Goal: Register for event/course

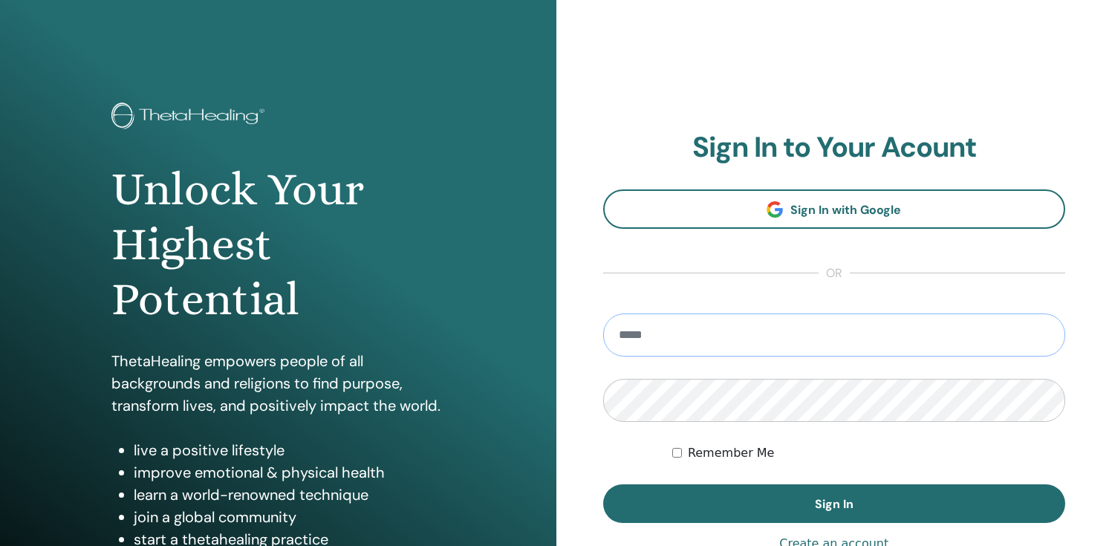
type input "**********"
click at [714, 457] on label "Remember Me" at bounding box center [731, 453] width 87 height 18
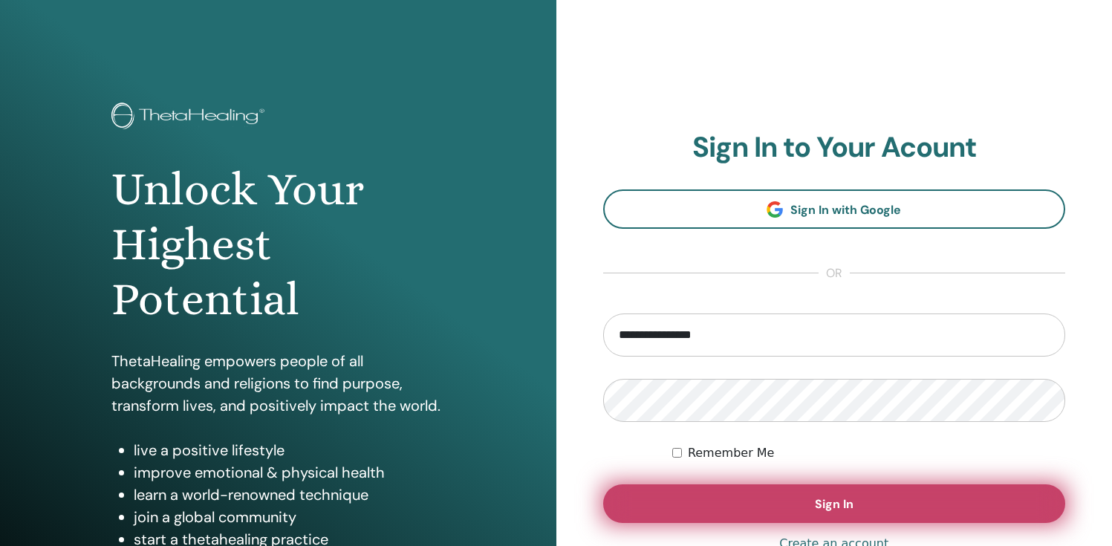
click at [743, 507] on button "Sign In" at bounding box center [834, 503] width 463 height 39
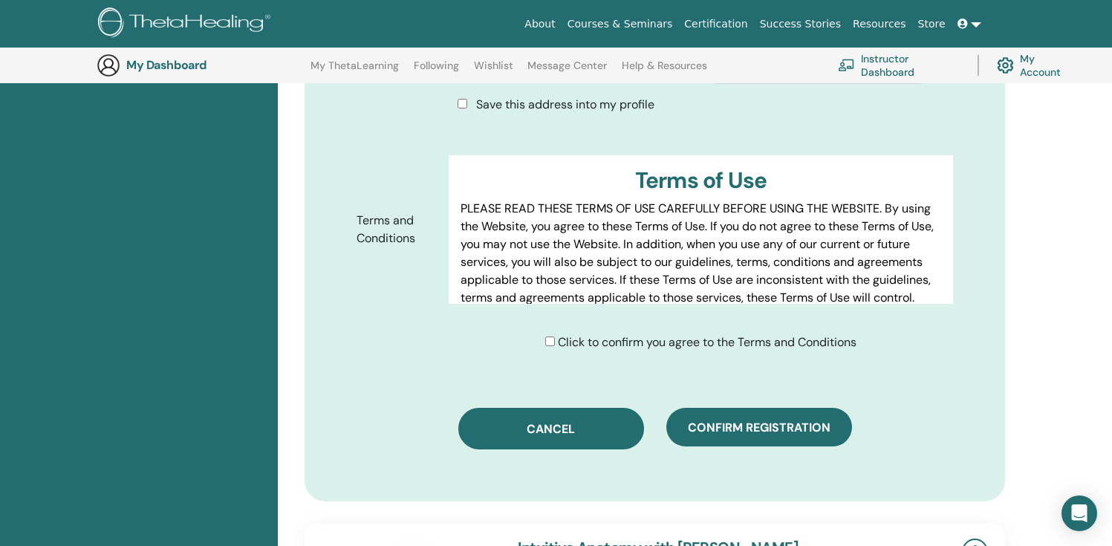
scroll to position [711, 0]
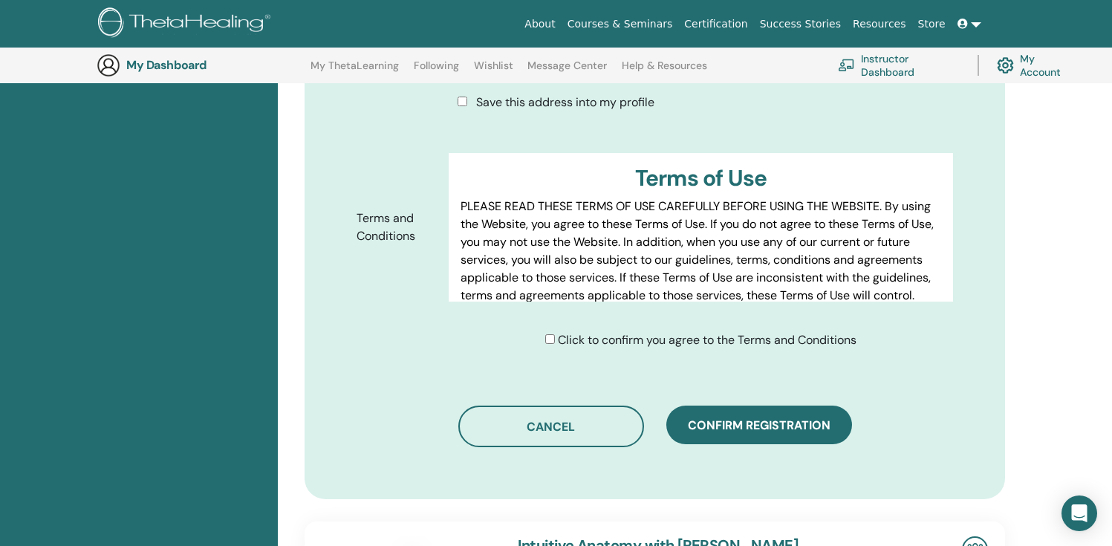
click at [553, 331] on div "Click to confirm you agree to the Terms and Conditions" at bounding box center [700, 340] width 311 height 18
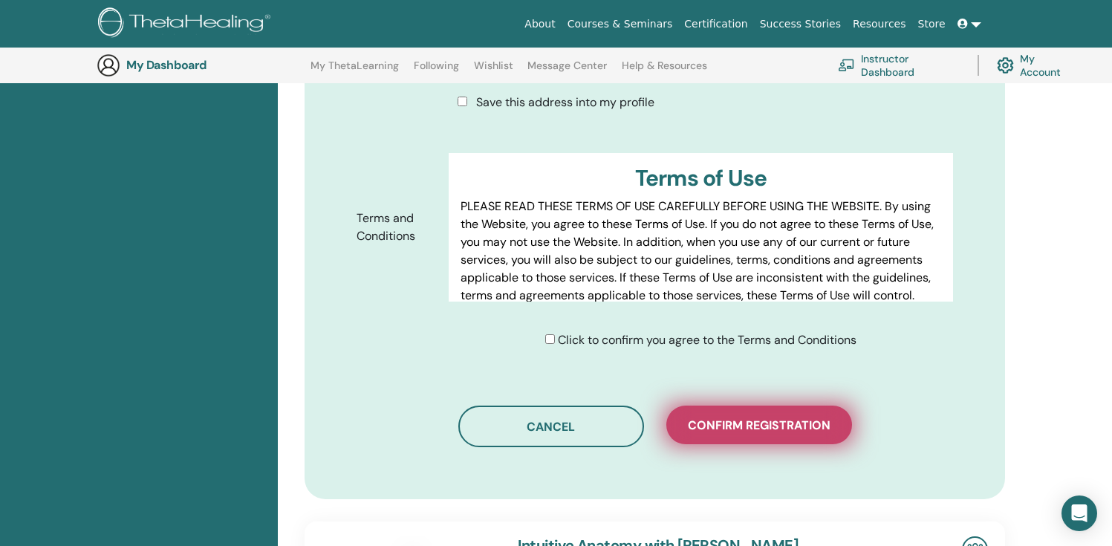
click at [719, 414] on button "Confirm registration" at bounding box center [759, 425] width 186 height 39
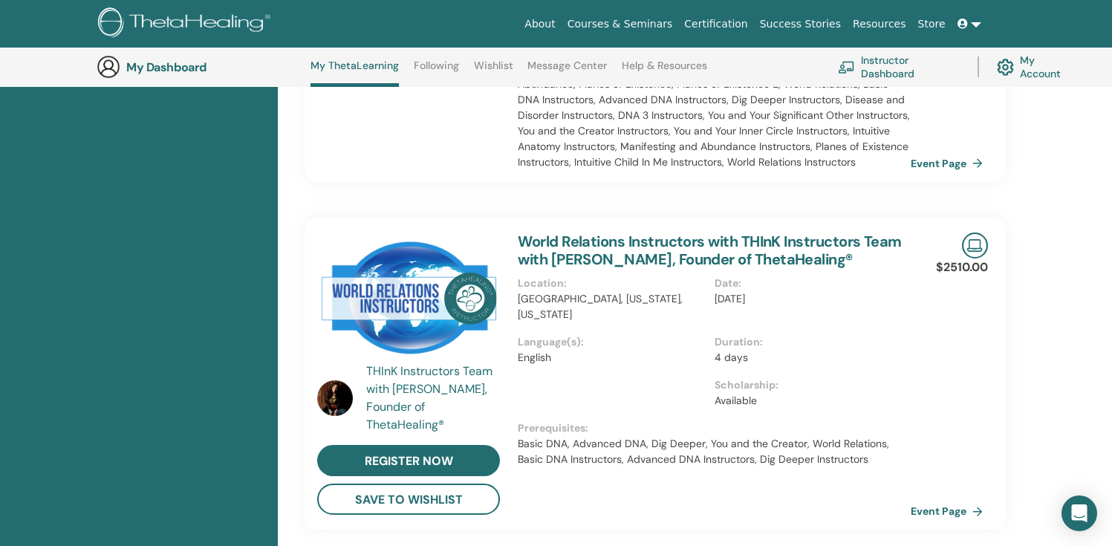
scroll to position [1199, 0]
